Goal: Find contact information: Find contact information

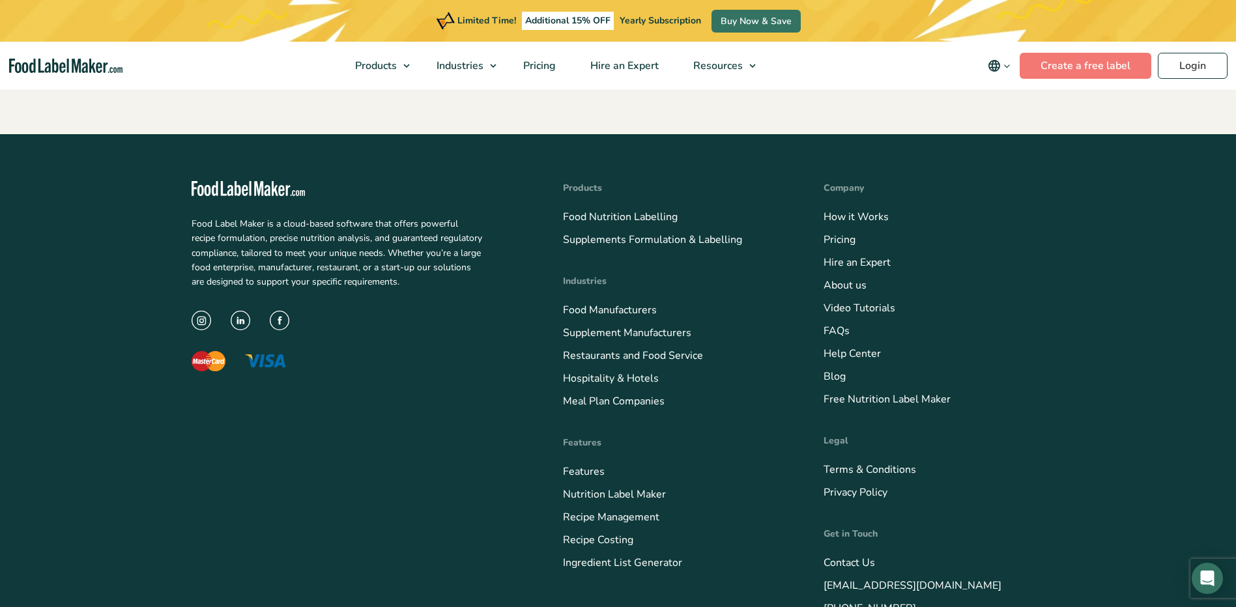
scroll to position [1851, 0]
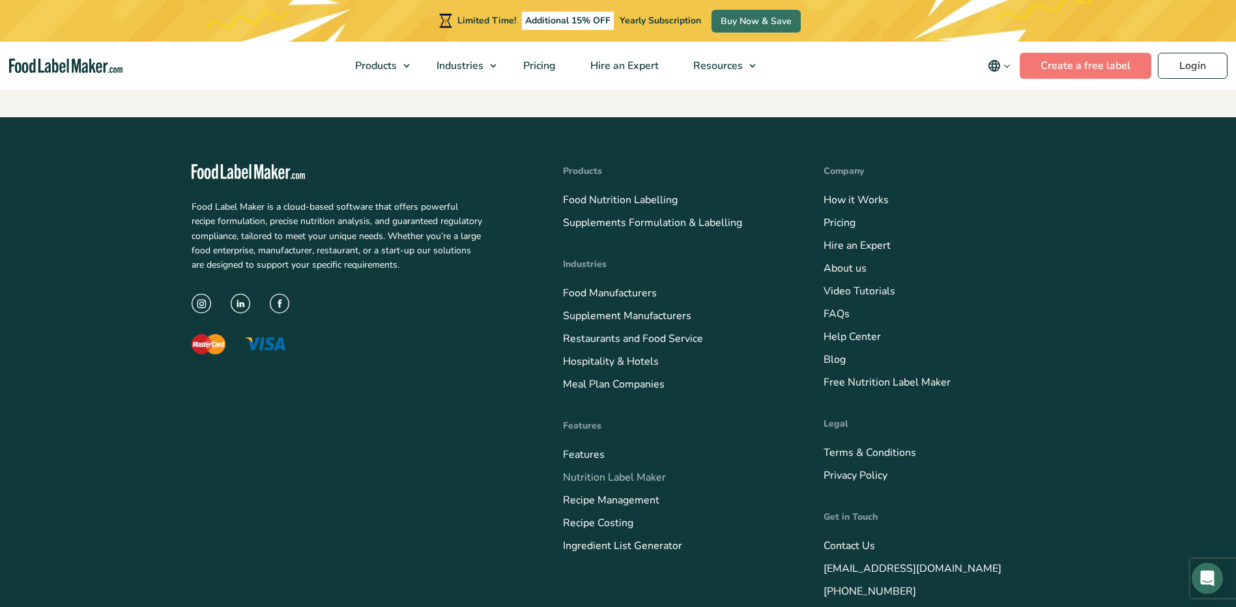
click at [637, 474] on link "Nutrition Label Maker" at bounding box center [614, 477] width 103 height 14
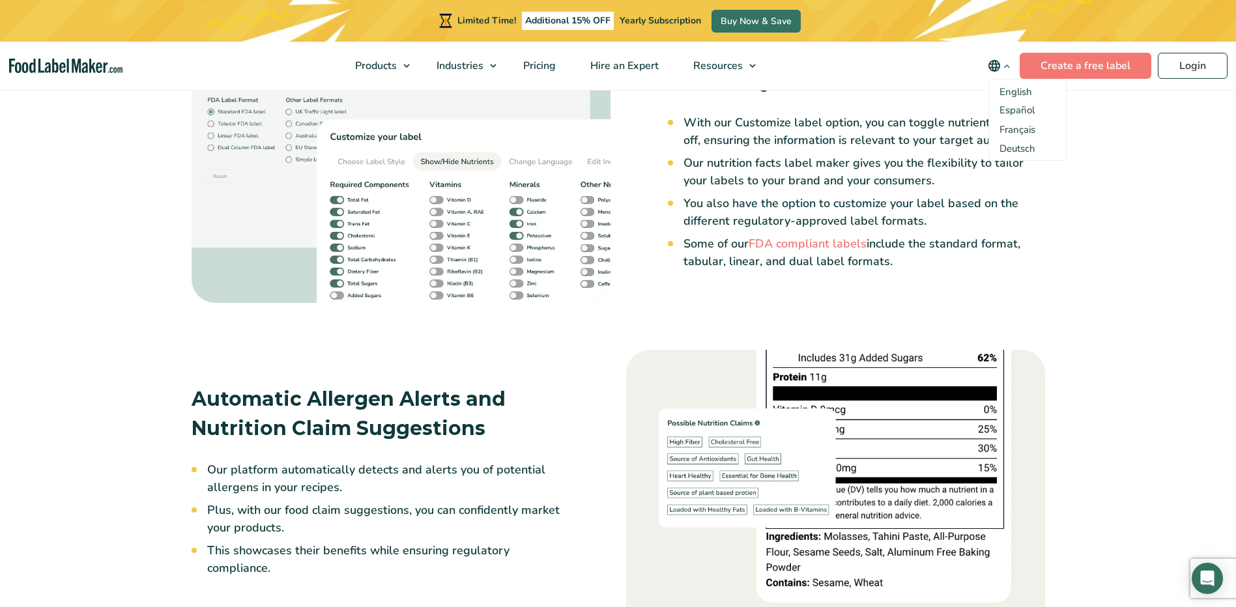
scroll to position [2026, 0]
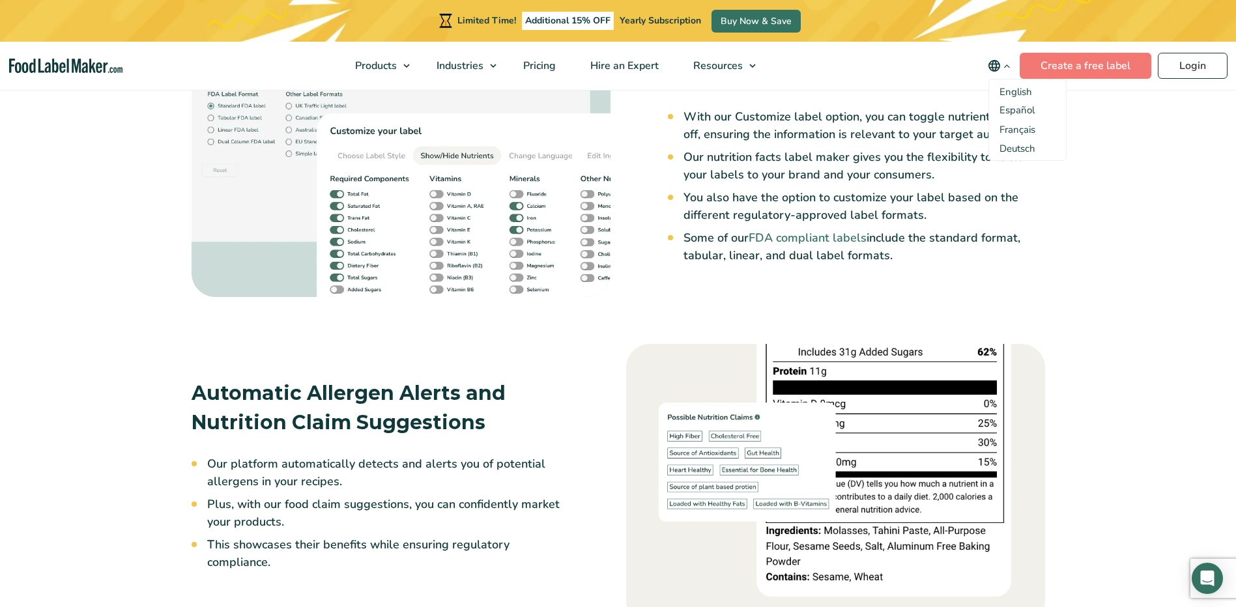
click at [797, 238] on link "FDA compliant labels" at bounding box center [808, 238] width 118 height 16
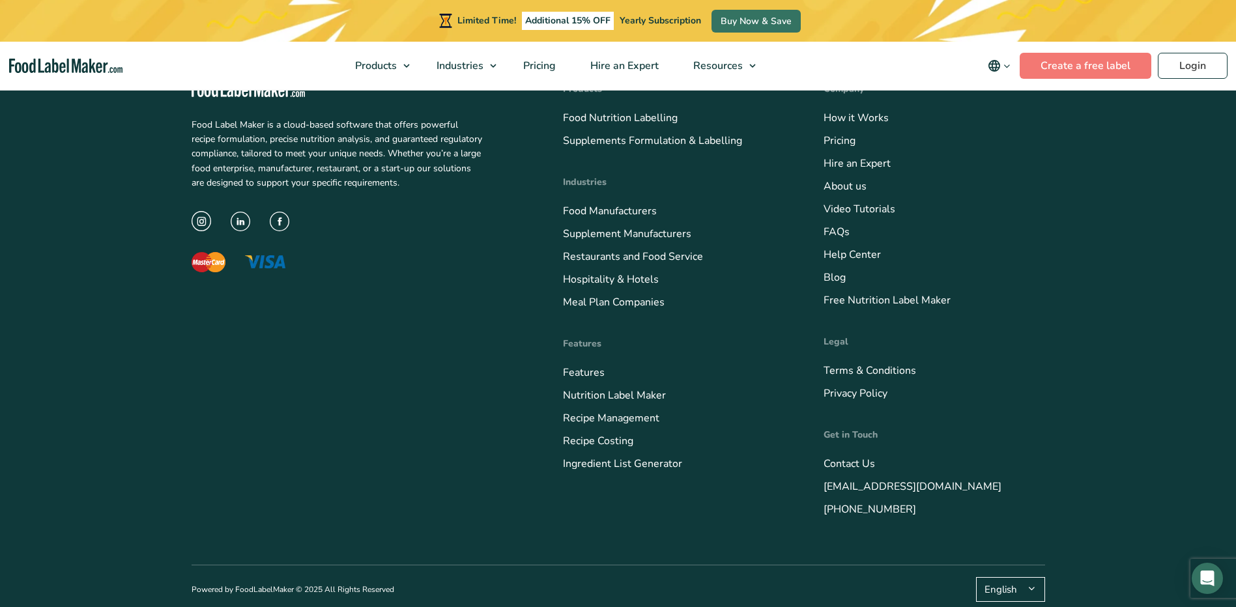
scroll to position [711, 0]
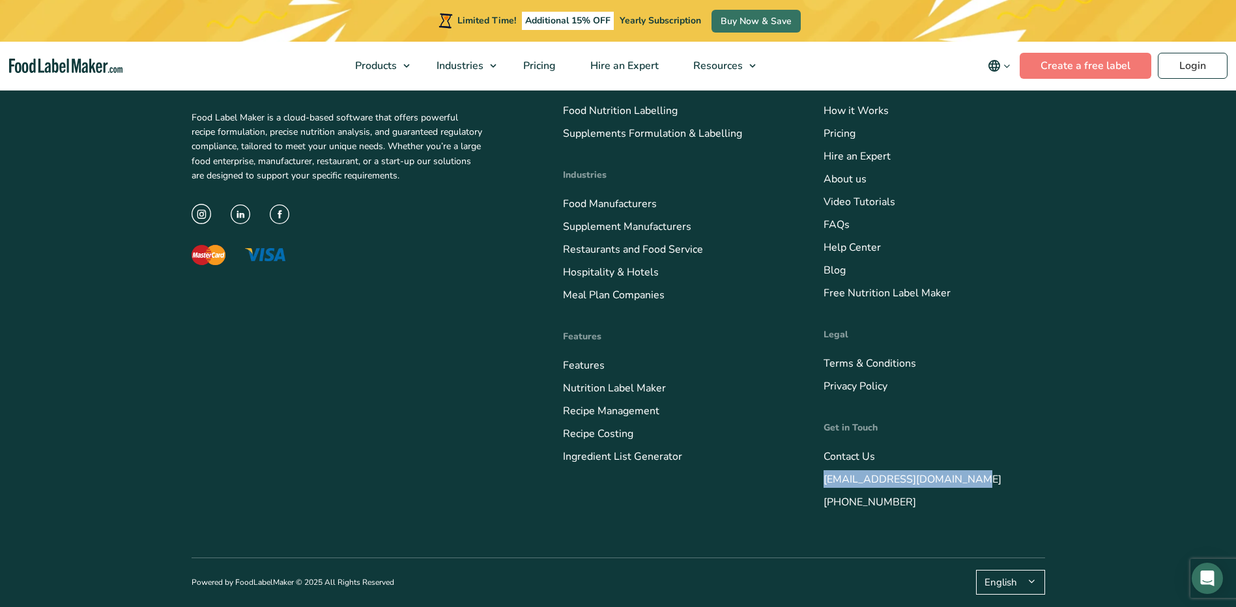
drag, startPoint x: 982, startPoint y: 476, endPoint x: 823, endPoint y: 481, distance: 159.0
click at [823, 481] on li "[EMAIL_ADDRESS][DOMAIN_NAME]" at bounding box center [933, 479] width 221 height 18
drag, startPoint x: 823, startPoint y: 481, endPoint x: 829, endPoint y: 480, distance: 6.6
copy link "[EMAIL_ADDRESS][DOMAIN_NAME]"
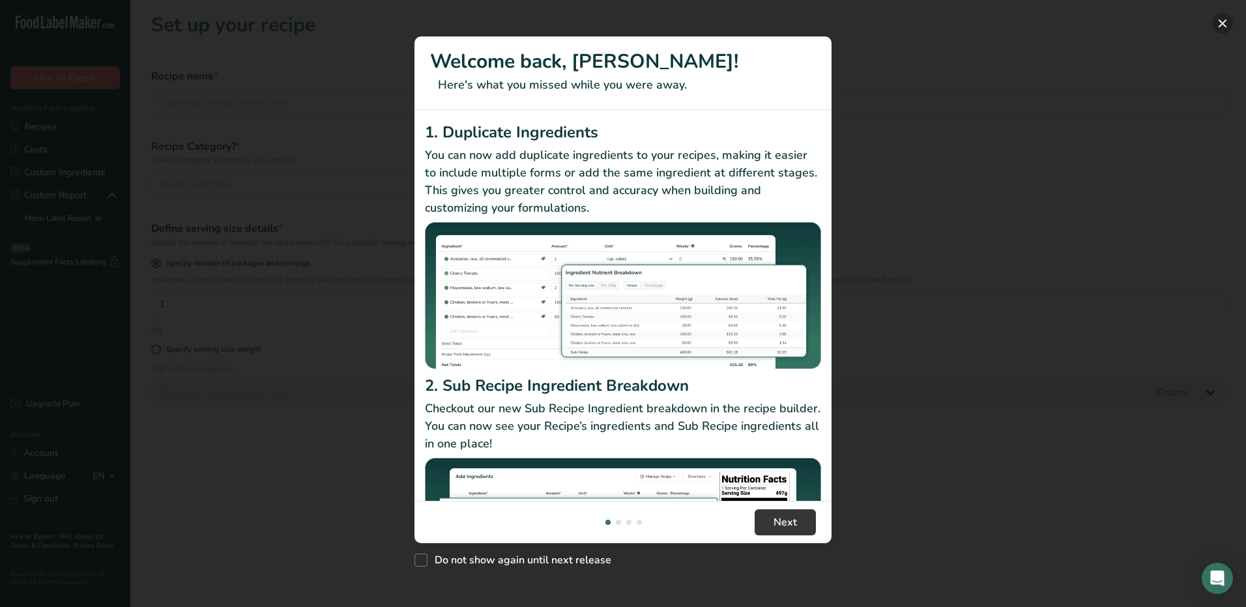
click at [1221, 25] on button "New Features" at bounding box center [1222, 23] width 21 height 21
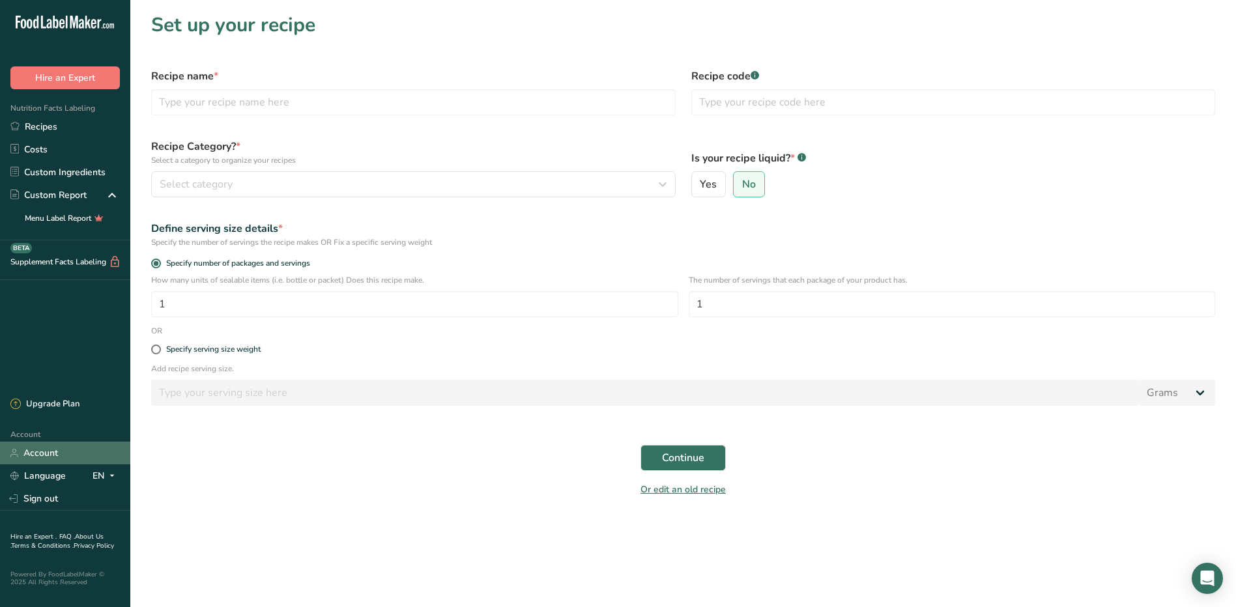
click at [51, 448] on link "Account" at bounding box center [65, 453] width 130 height 23
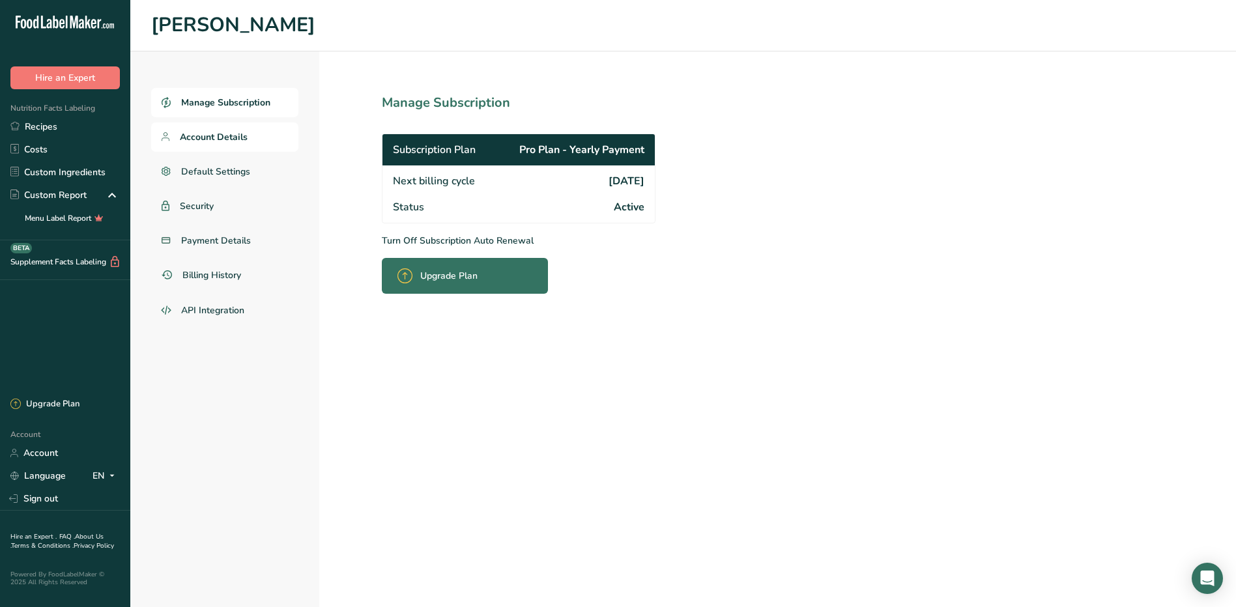
click at [231, 134] on span "Account Details" at bounding box center [214, 137] width 68 height 14
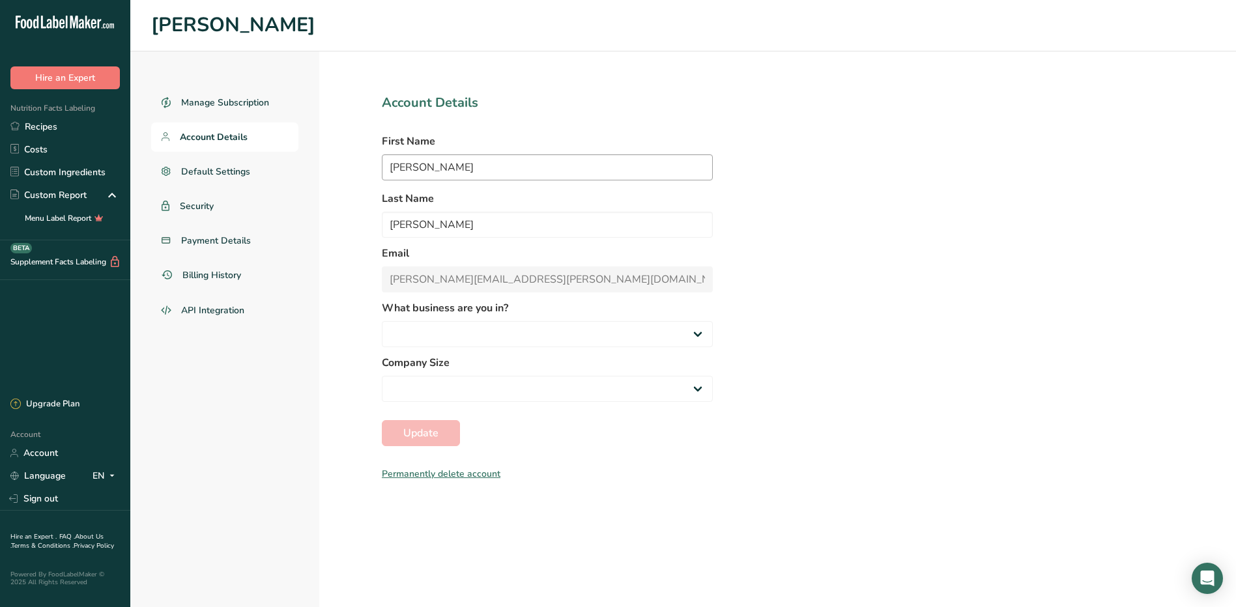
select select "2"
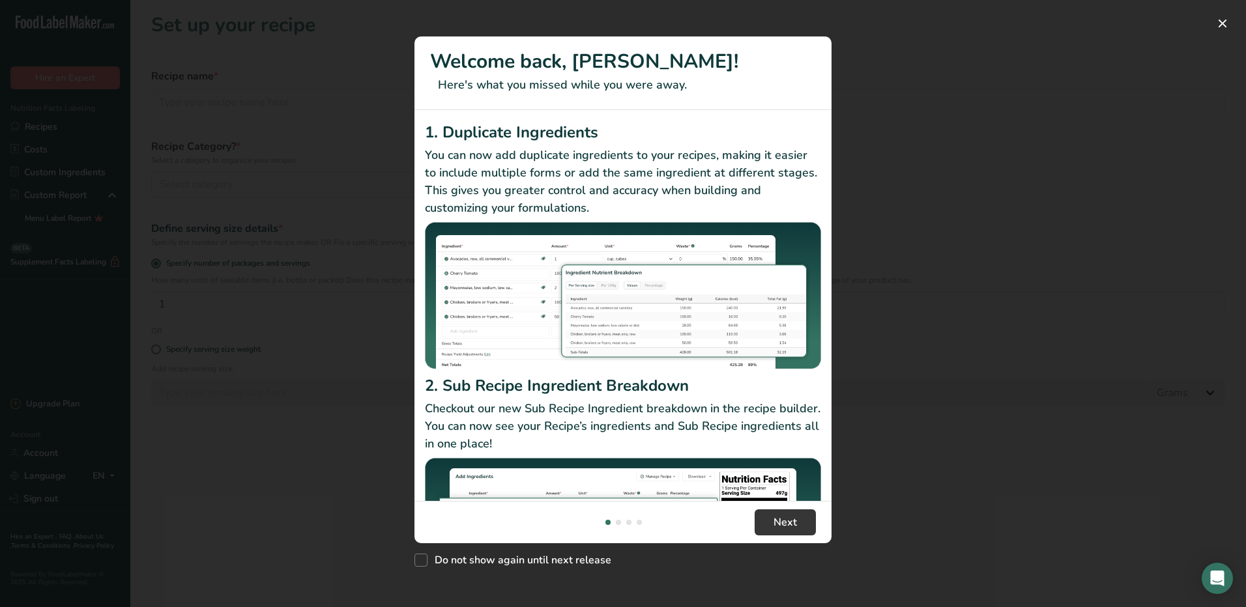
click at [110, 417] on div "New Features" at bounding box center [623, 303] width 1246 height 607
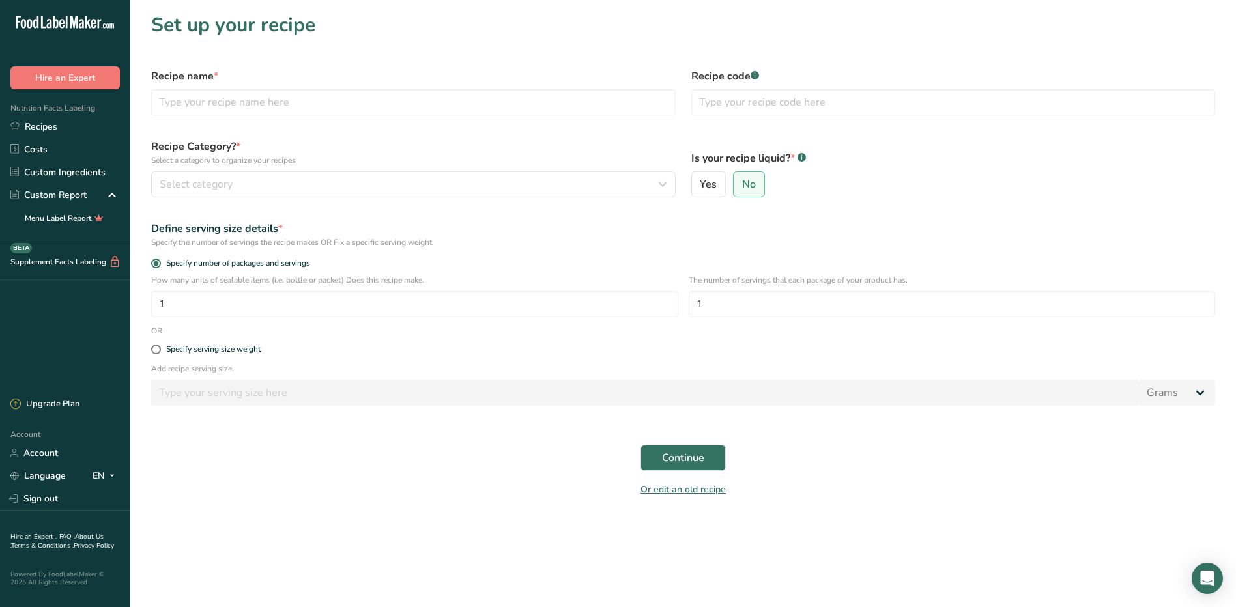
click at [85, 536] on link "About Us ." at bounding box center [56, 541] width 93 height 18
click at [25, 123] on link "Recipes" at bounding box center [65, 126] width 130 height 23
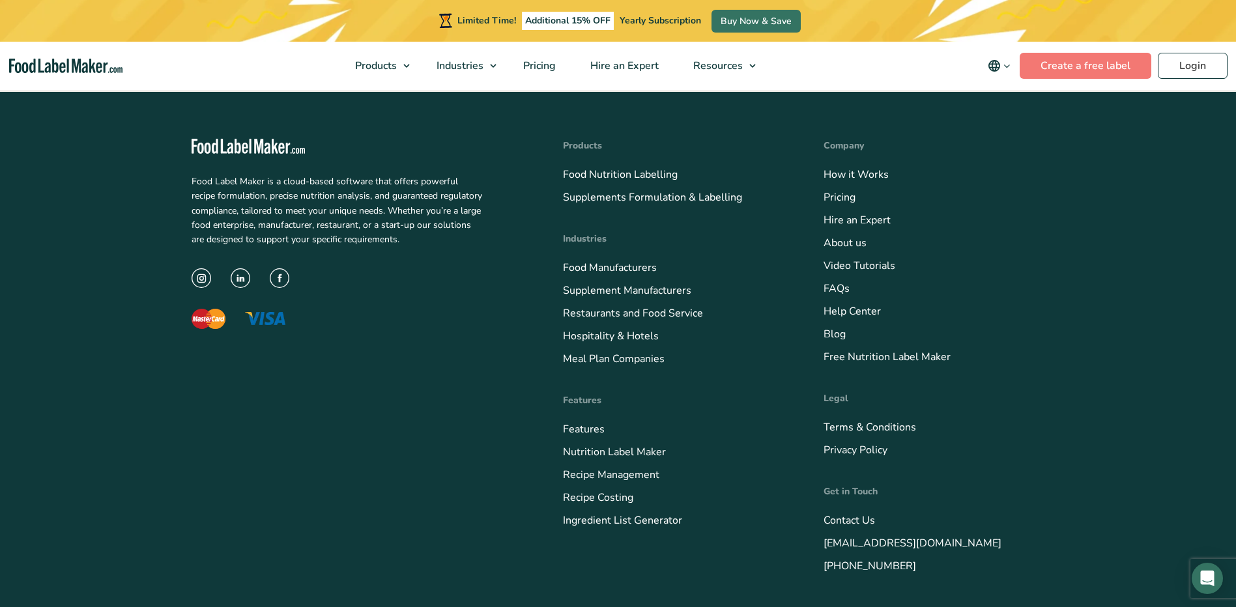
scroll to position [1941, 0]
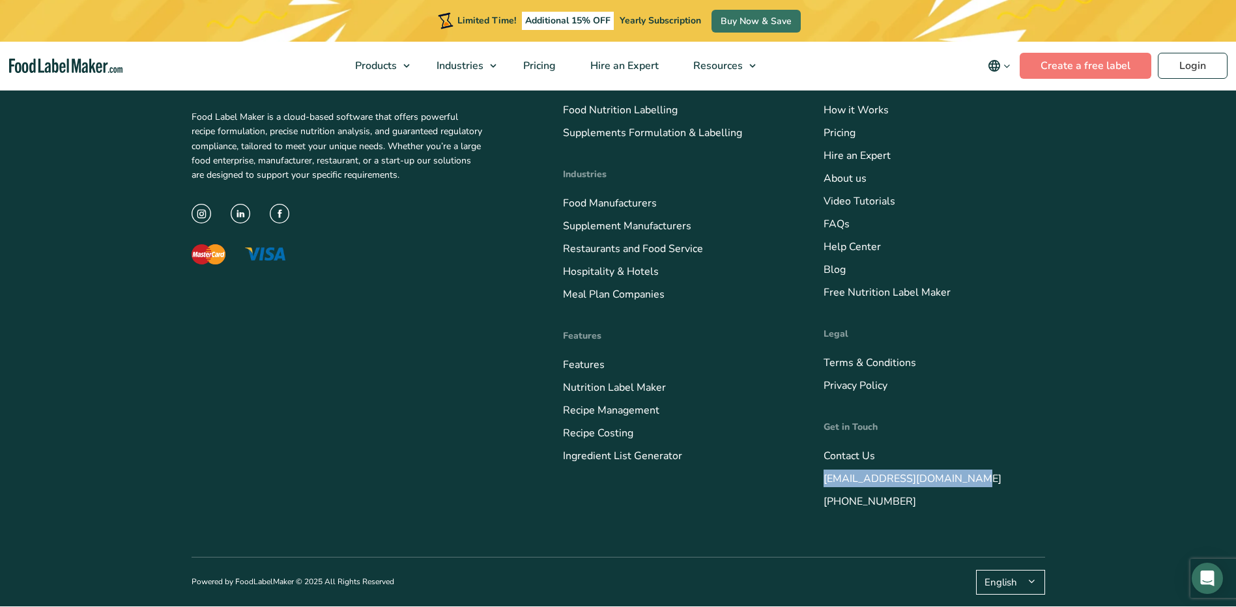
drag, startPoint x: 999, startPoint y: 480, endPoint x: 822, endPoint y: 479, distance: 176.5
click at [822, 479] on div "Food Label Maker is a cloud-based software that offers powerful recipe formulat…" at bounding box center [618, 292] width 853 height 530
click at [988, 479] on li "[EMAIL_ADDRESS][DOMAIN_NAME]" at bounding box center [933, 479] width 221 height 18
drag, startPoint x: 970, startPoint y: 477, endPoint x: 824, endPoint y: 480, distance: 146.0
click at [824, 480] on li "[EMAIL_ADDRESS][DOMAIN_NAME]" at bounding box center [933, 479] width 221 height 18
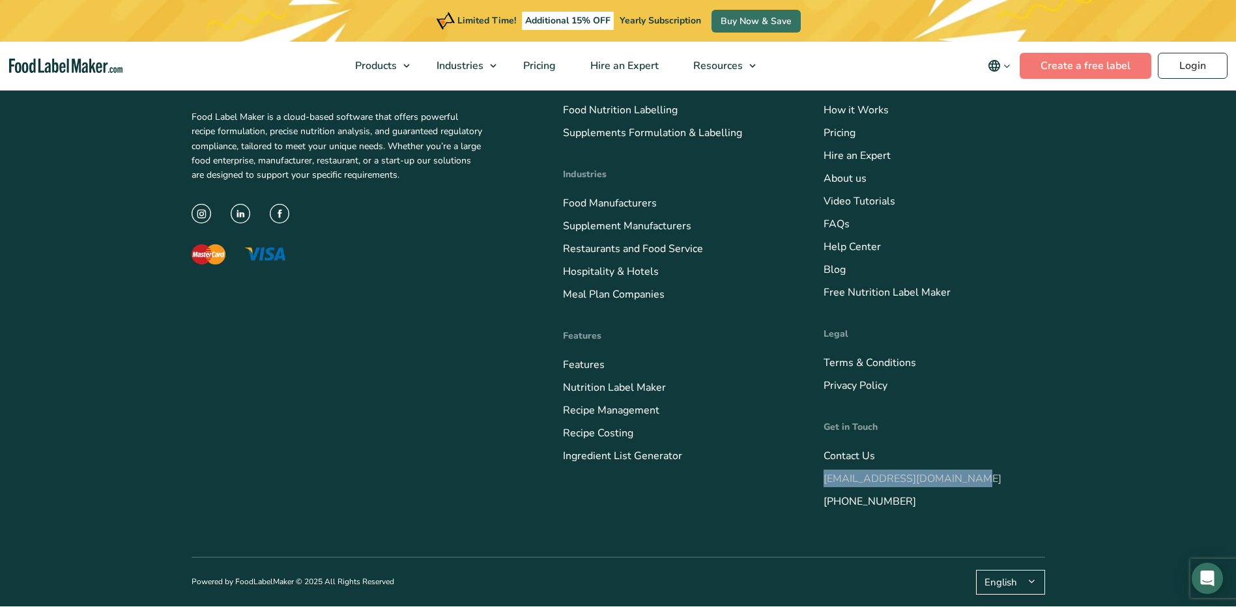
copy link "[EMAIL_ADDRESS][DOMAIN_NAME]"
